Goal: Task Accomplishment & Management: Manage account settings

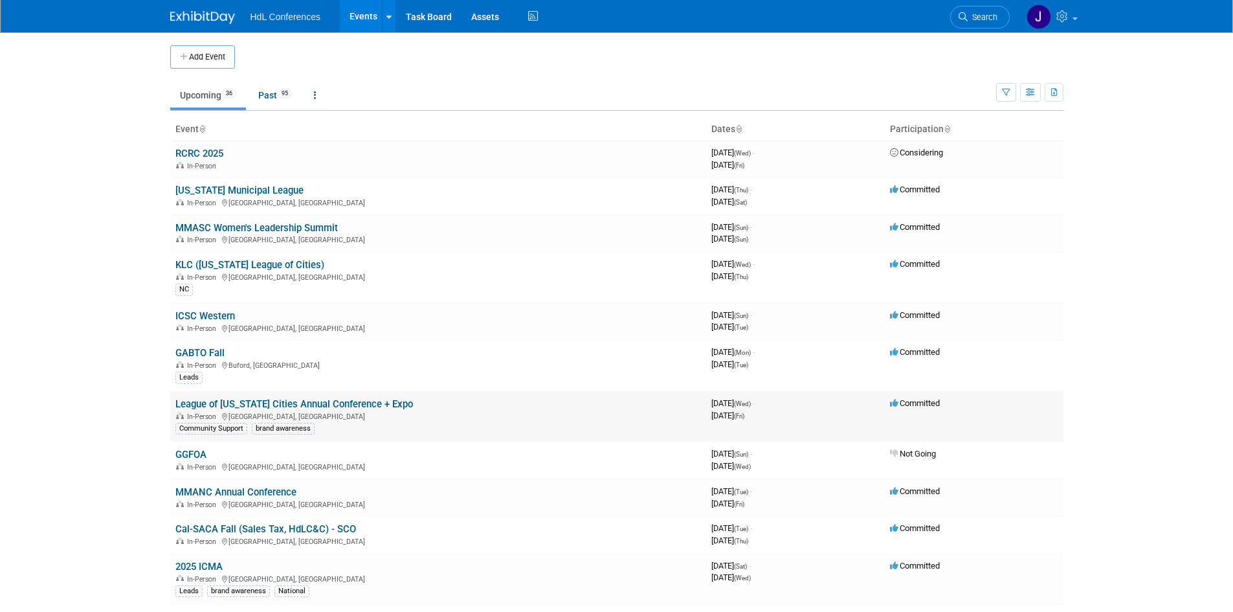
click at [368, 406] on link "League of [US_STATE] Cities Annual Conference + Expo" at bounding box center [293, 404] width 237 height 12
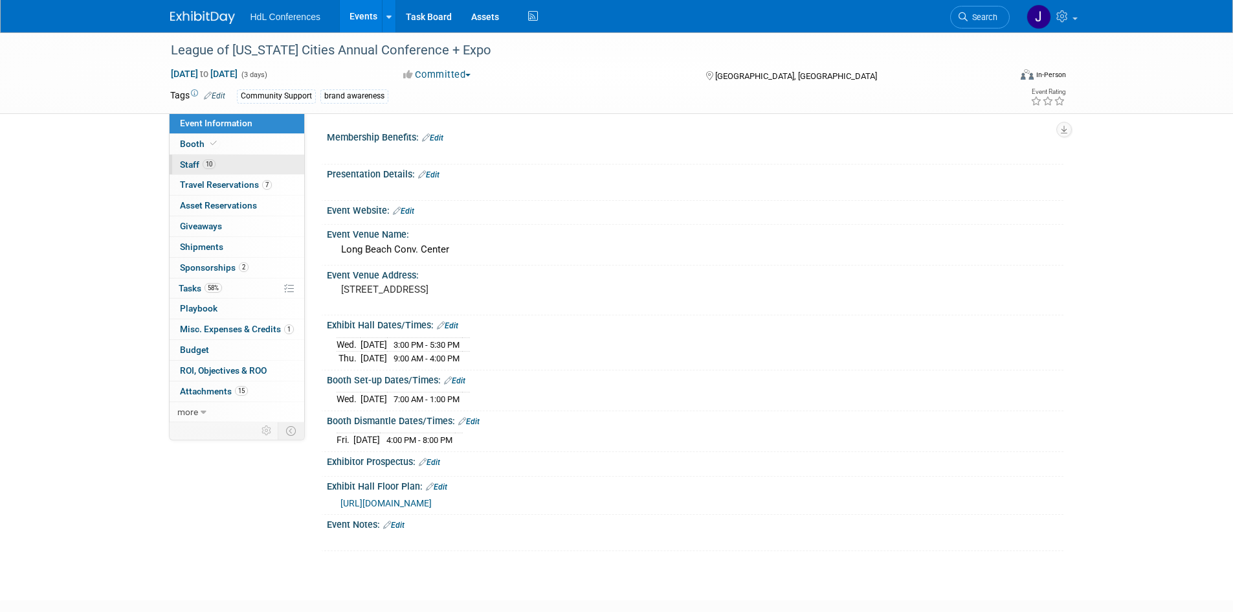
click at [218, 159] on link "10 Staff 10" at bounding box center [237, 165] width 135 height 20
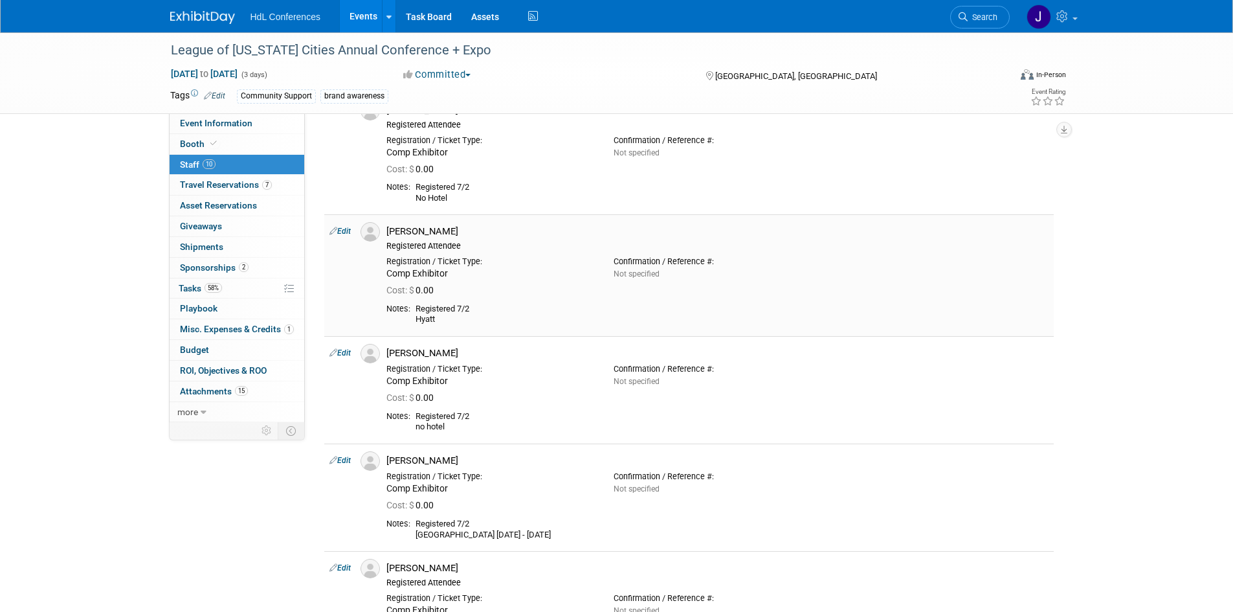
scroll to position [777, 0]
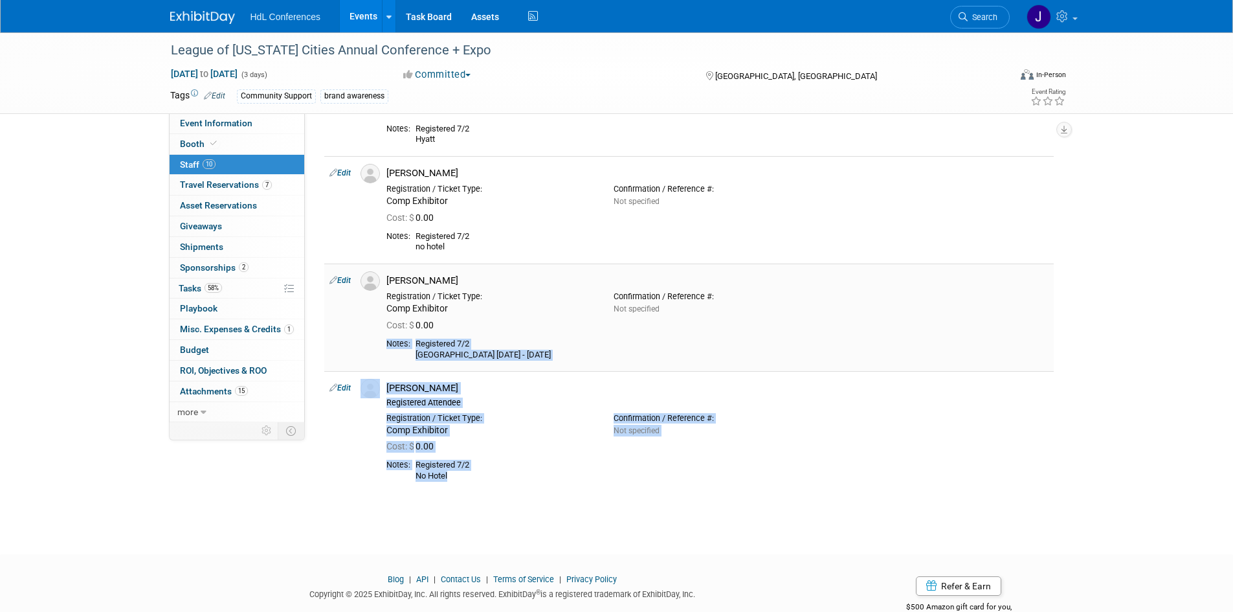
drag, startPoint x: 557, startPoint y: 472, endPoint x: 535, endPoint y: 325, distance: 148.6
click at [666, 491] on td "Paula Cone Registered Attendee Registration / Ticket Type: Not specified Cost: …" at bounding box center [717, 431] width 672 height 121
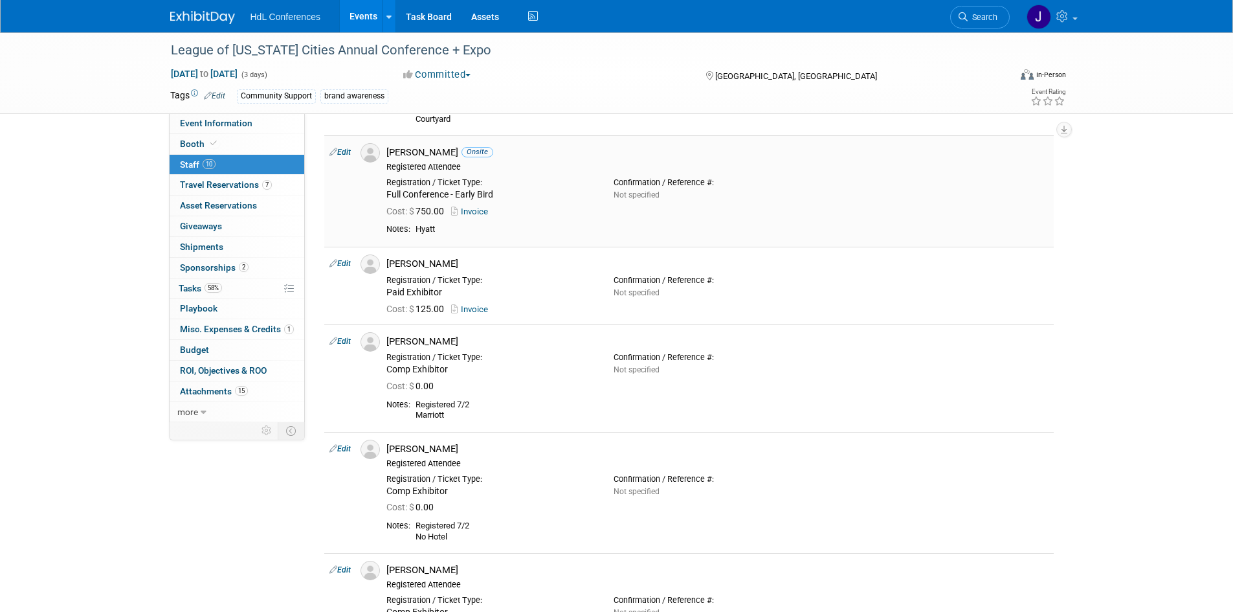
scroll to position [0, 0]
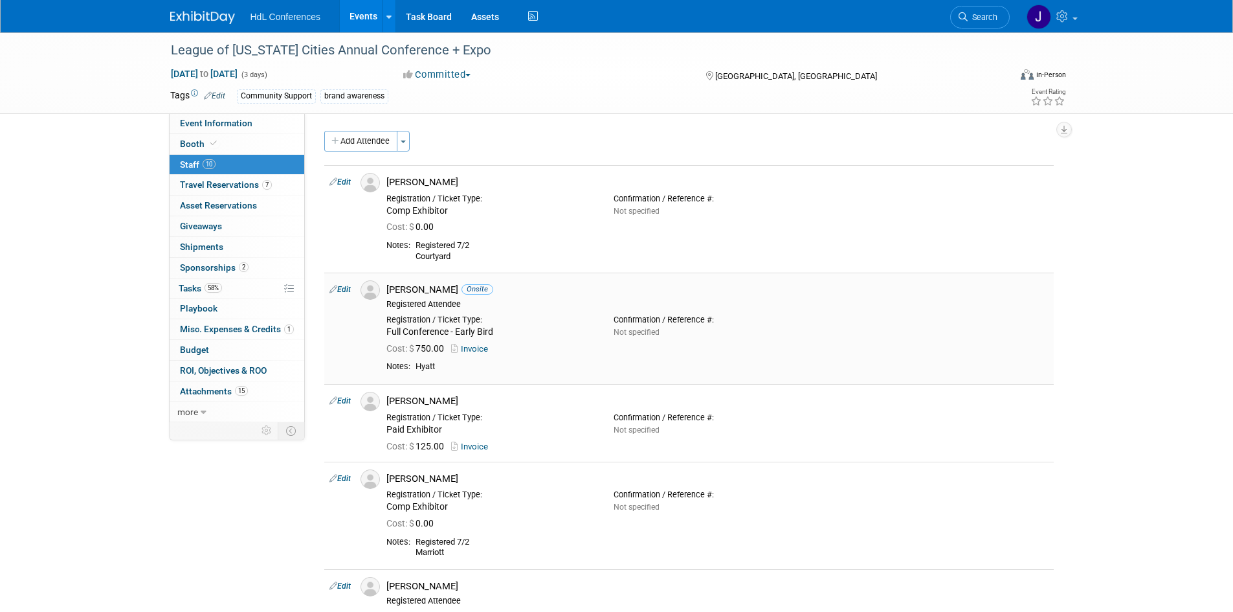
drag, startPoint x: 442, startPoint y: 364, endPoint x: 424, endPoint y: 328, distance: 39.6
click at [424, 328] on td "Andy Nickerson Onsite Registered Attendee Registration / Ticket Type: Not speci…" at bounding box center [717, 327] width 672 height 111
click at [522, 371] on div "Hyatt" at bounding box center [731, 366] width 633 height 11
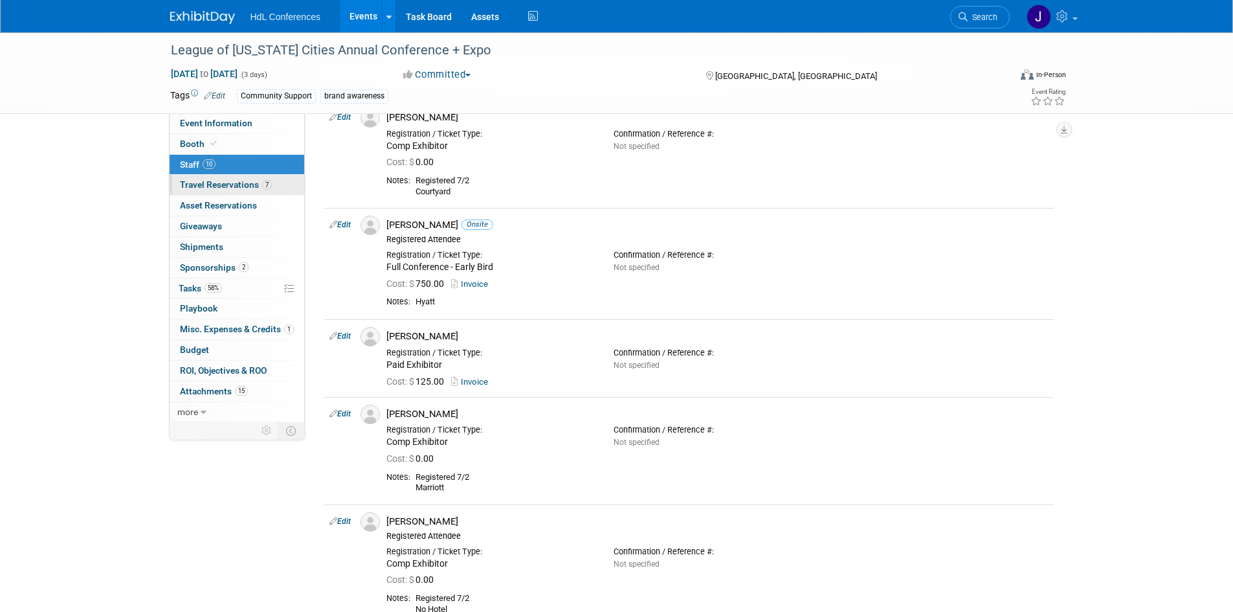
click at [263, 183] on span "7" at bounding box center [267, 185] width 10 height 10
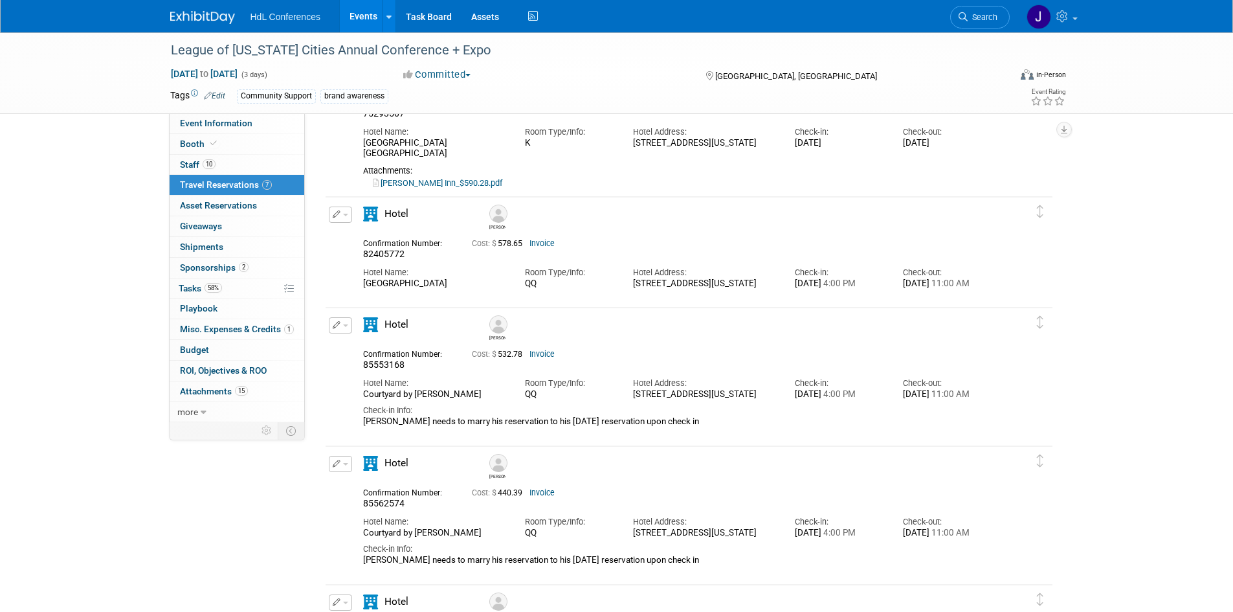
scroll to position [129, 0]
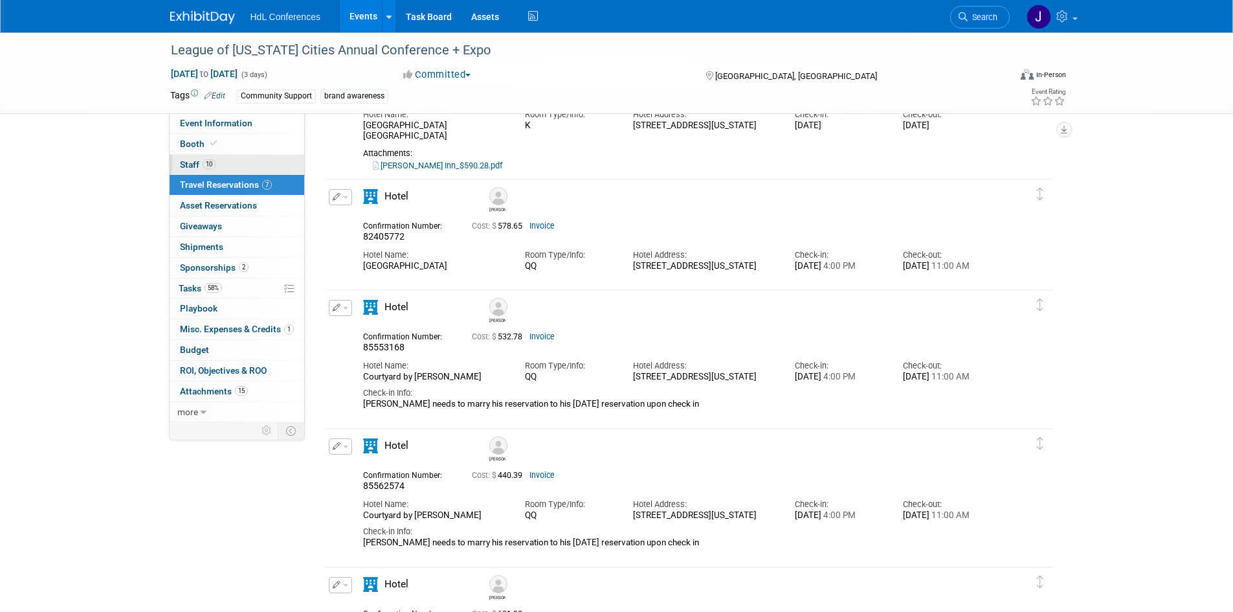
click at [239, 168] on link "10 Staff 10" at bounding box center [237, 165] width 135 height 20
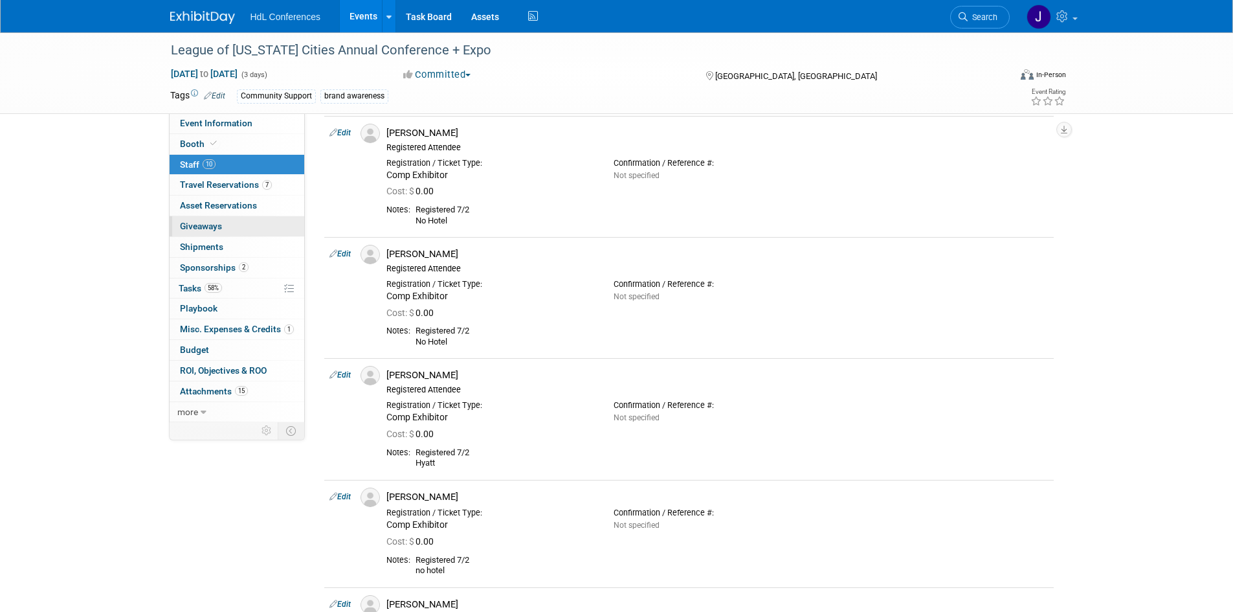
scroll to position [194, 0]
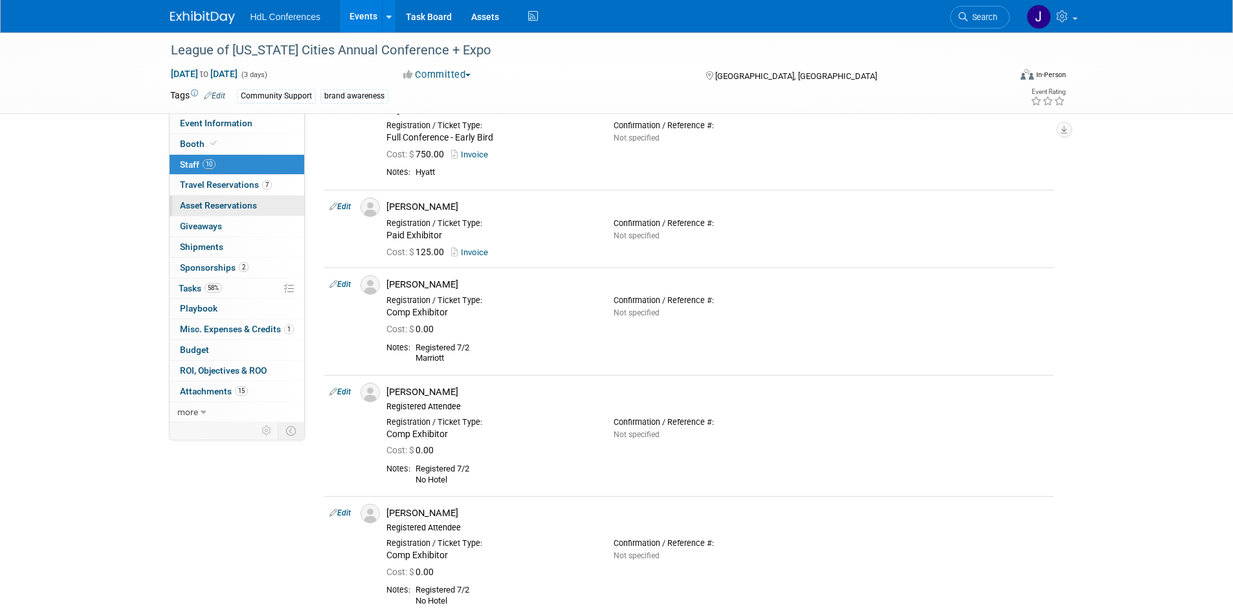
click at [262, 195] on link "0 Asset Reservations 0" at bounding box center [237, 205] width 135 height 20
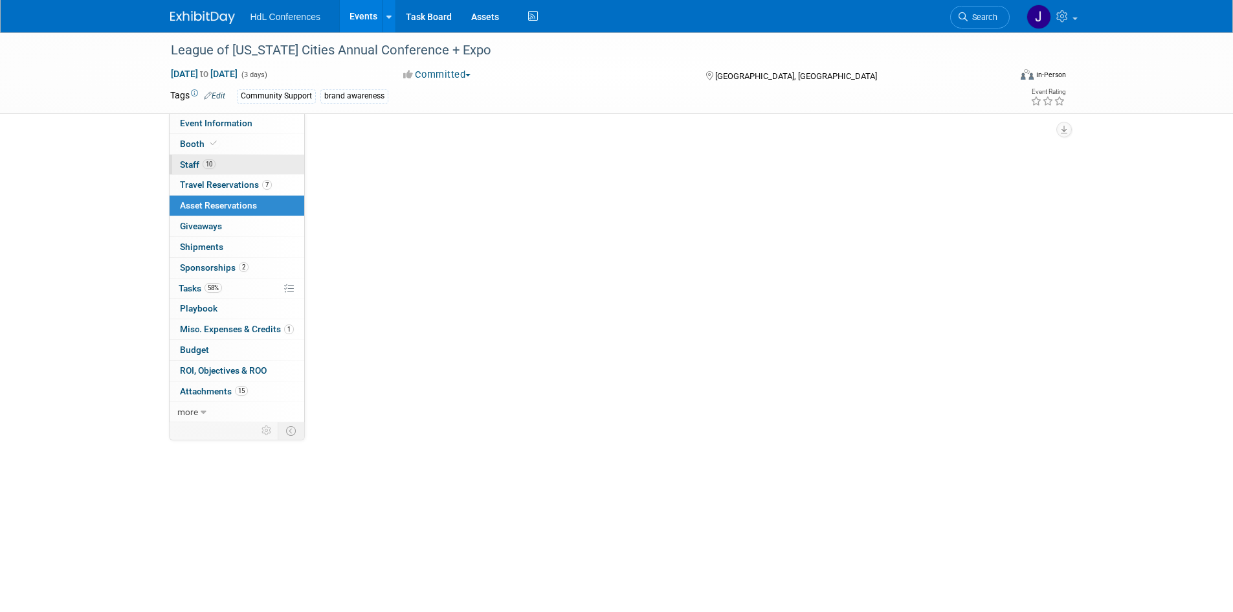
scroll to position [0, 0]
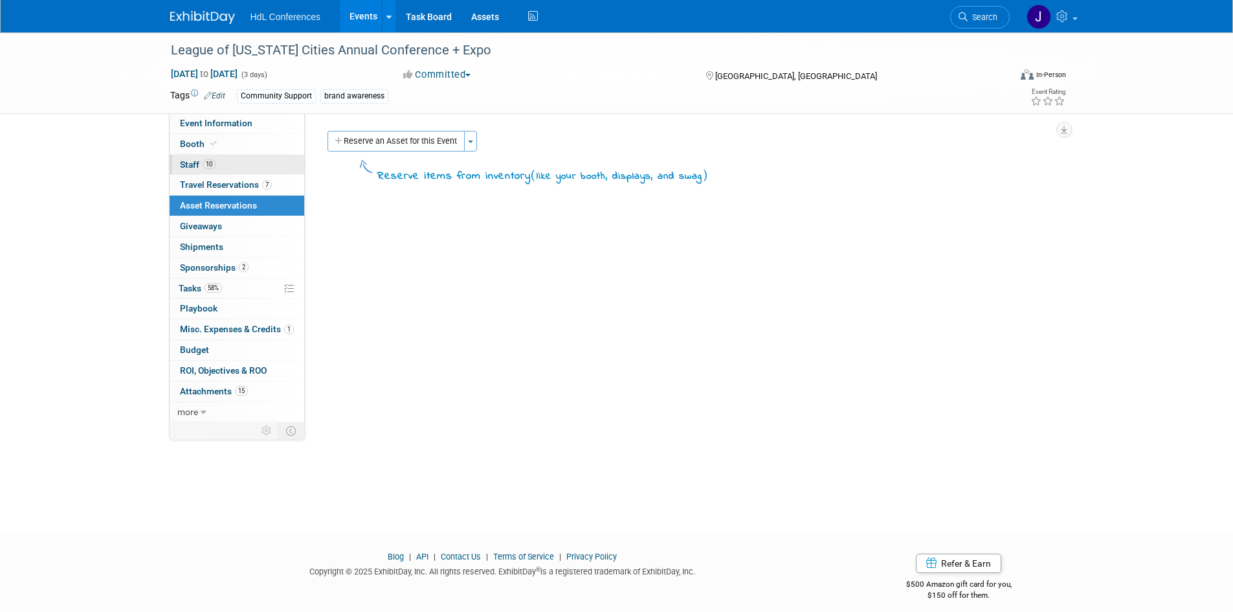
click at [261, 173] on link "10 Staff 10" at bounding box center [237, 165] width 135 height 20
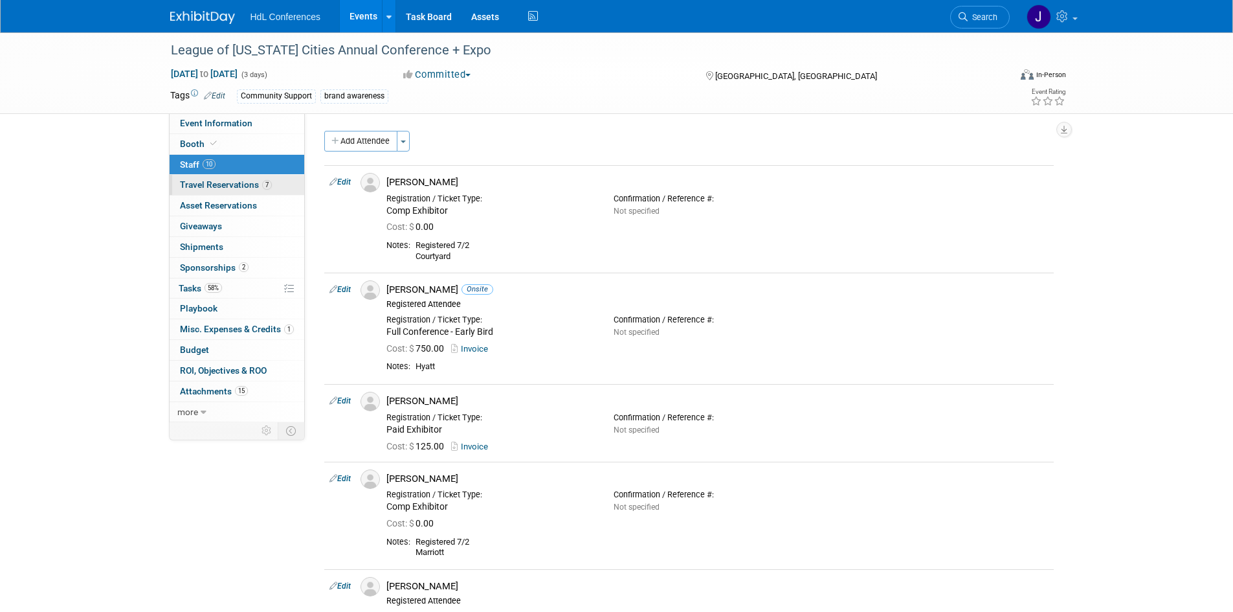
click at [262, 181] on span "7" at bounding box center [267, 185] width 10 height 10
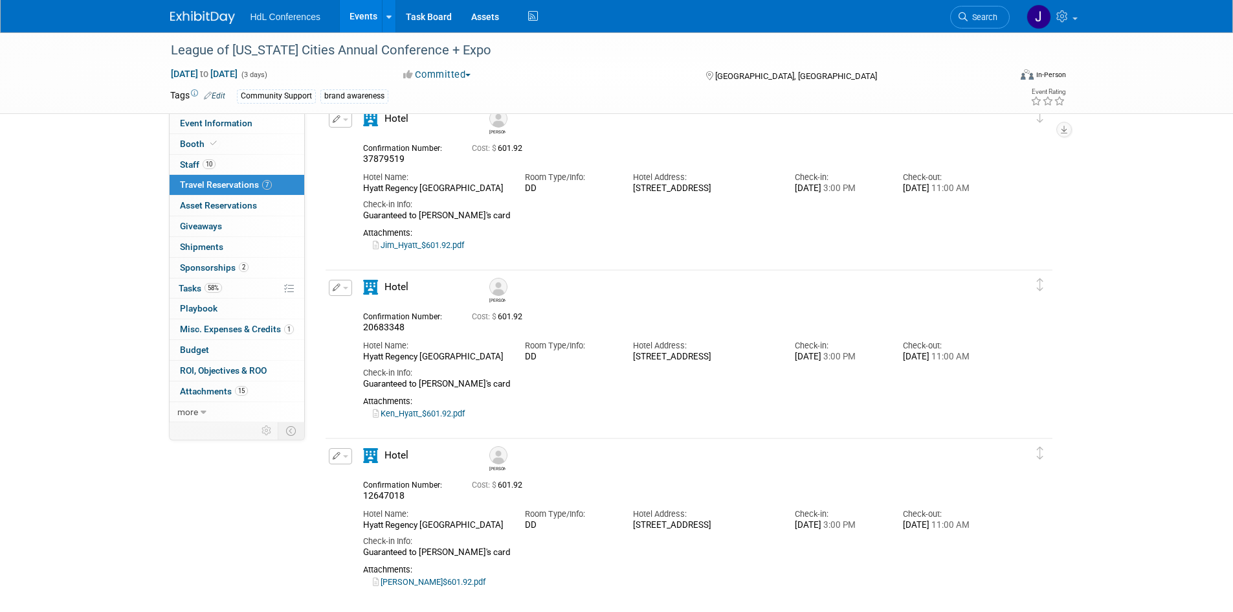
scroll to position [388, 0]
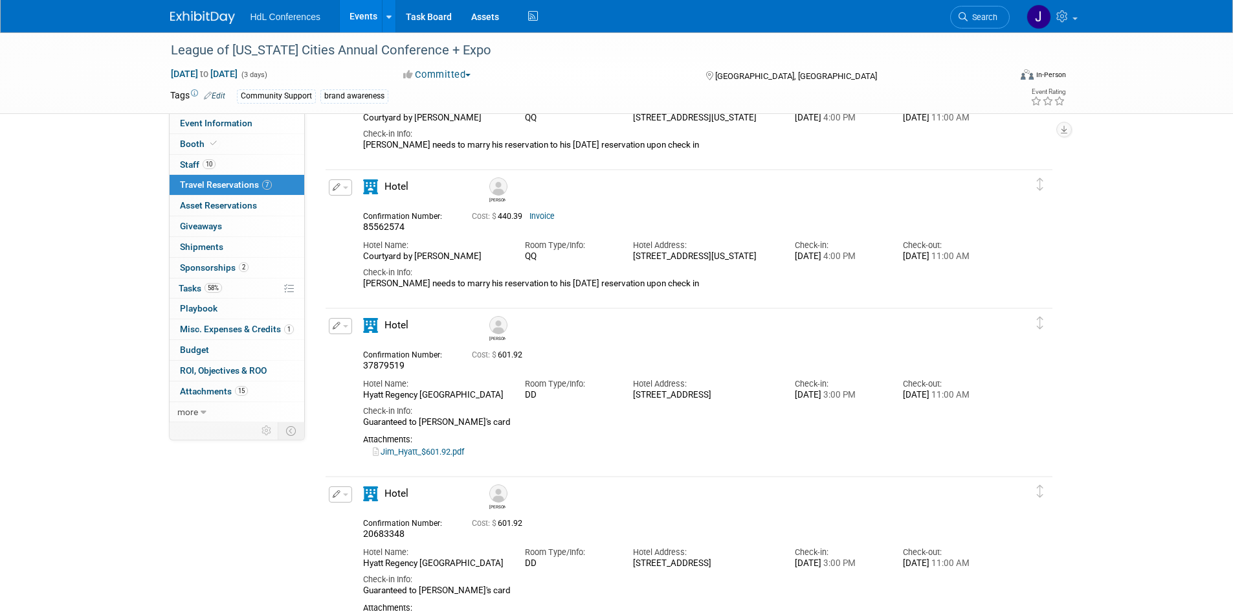
click at [191, 27] on div "HdL Conferences Events Add Event Bulk Upload Events Shareable Event Boards Rece…" at bounding box center [616, 16] width 893 height 32
click at [206, 17] on img at bounding box center [202, 17] width 65 height 13
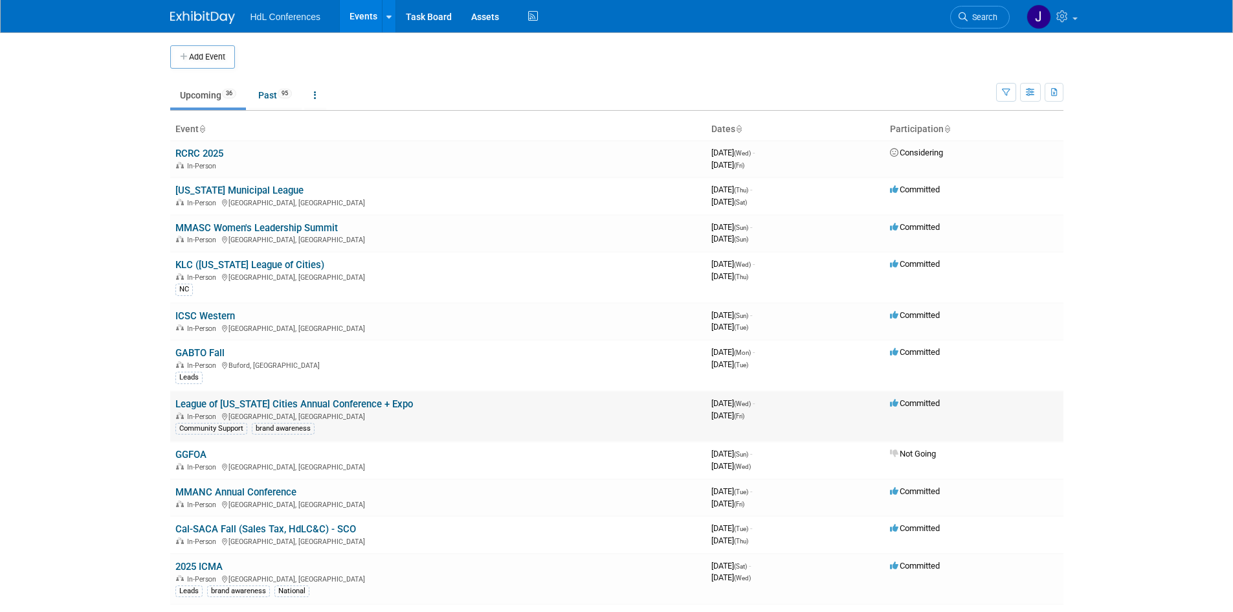
click at [223, 399] on link "League of [US_STATE] Cities Annual Conference + Expo" at bounding box center [293, 404] width 237 height 12
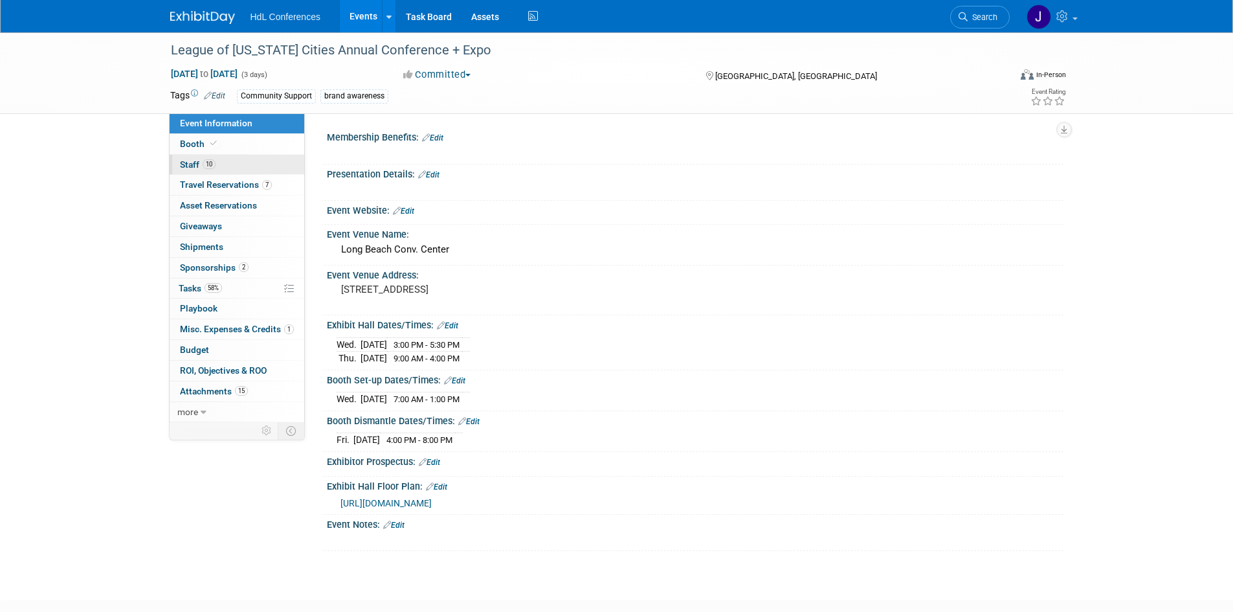
click at [196, 166] on span "Staff 10" at bounding box center [198, 164] width 36 height 10
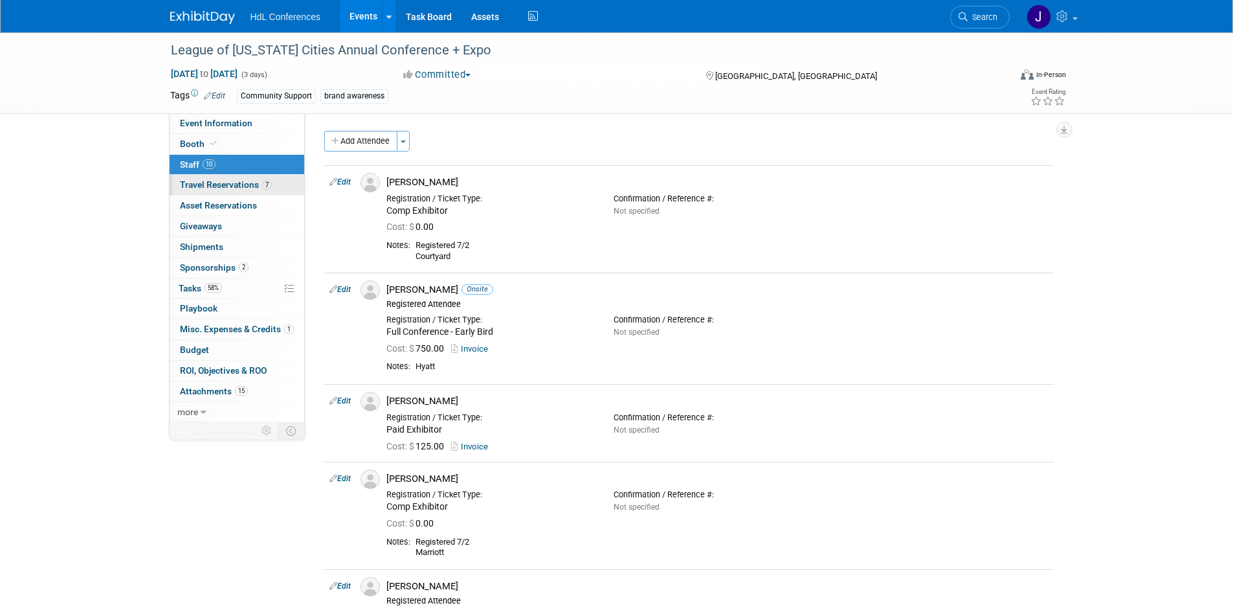
click at [208, 184] on span "Travel Reservations 7" at bounding box center [226, 184] width 92 height 10
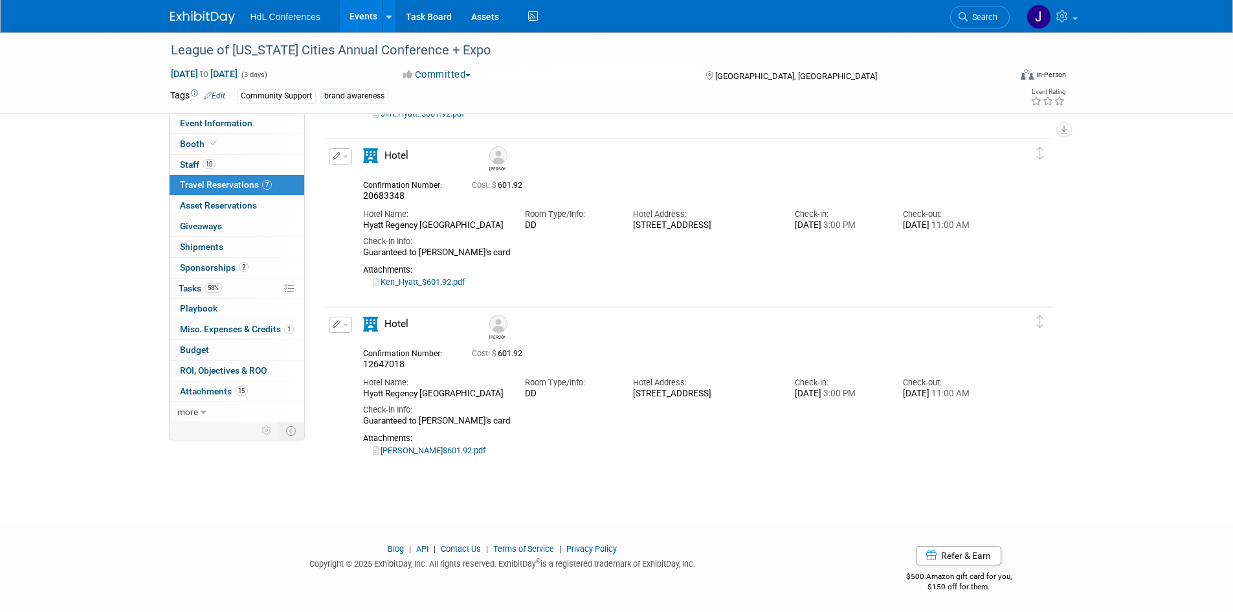
scroll to position [730, 0]
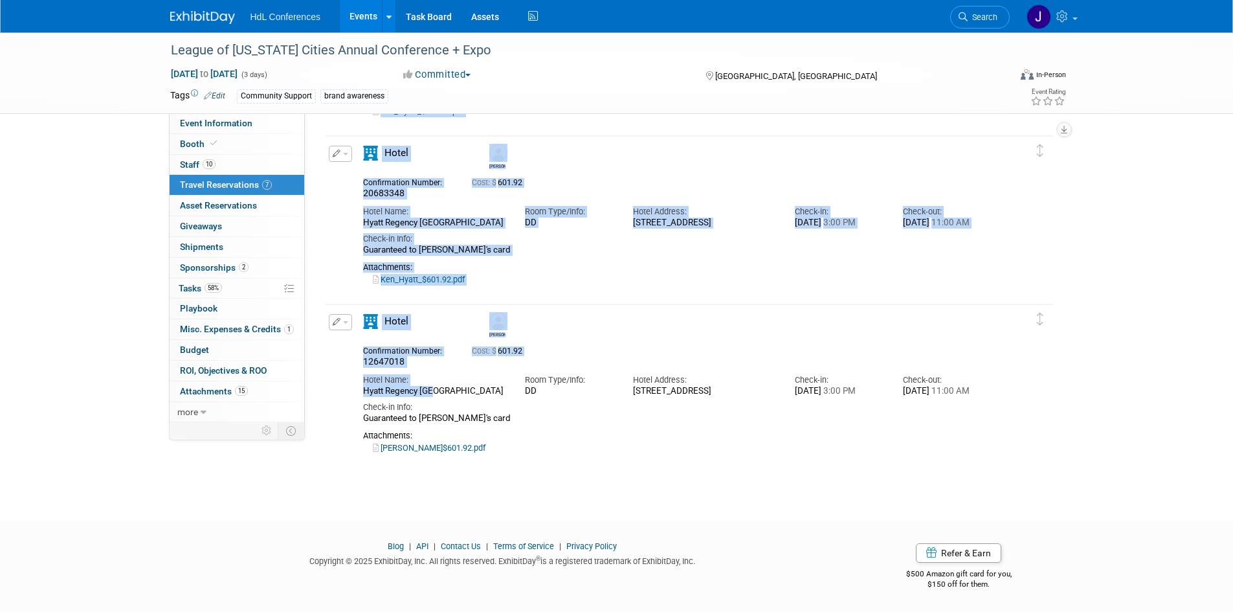
drag, startPoint x: 476, startPoint y: 470, endPoint x: 429, endPoint y: 390, distance: 93.7
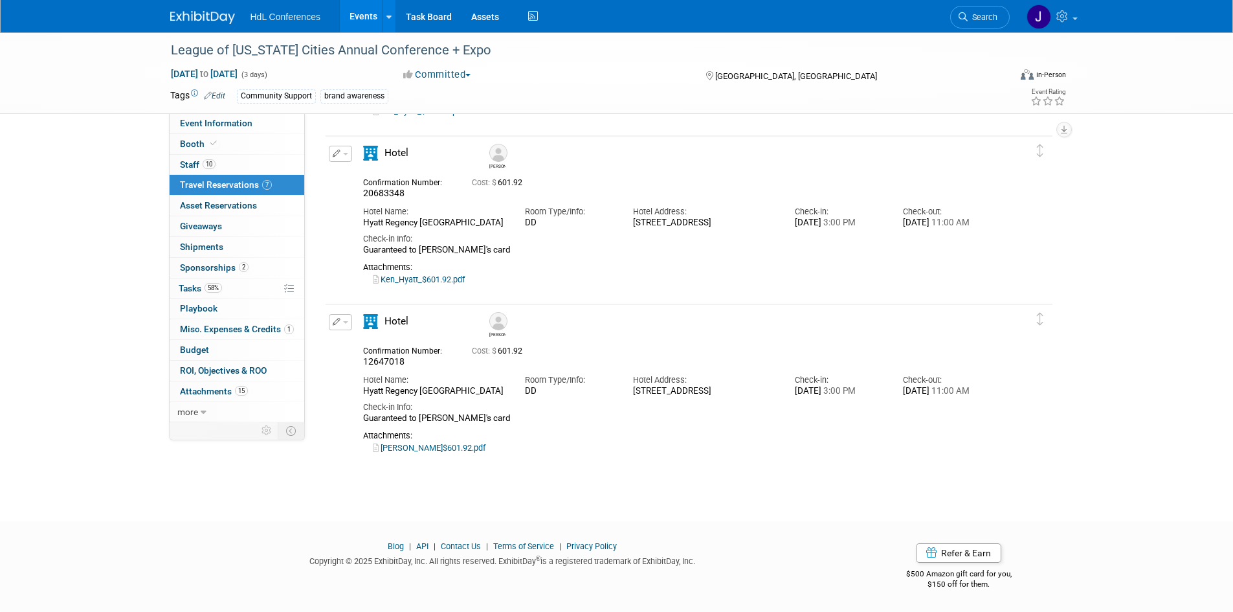
click at [219, 159] on link "10 Staff 10" at bounding box center [237, 165] width 135 height 20
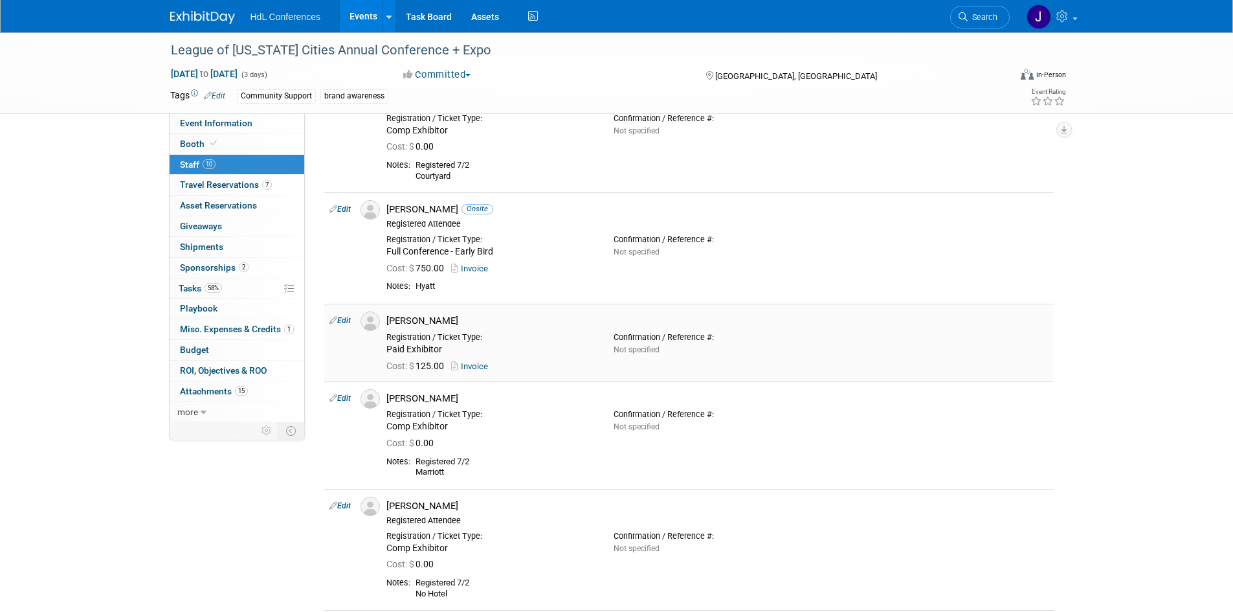
scroll to position [0, 0]
